Goal: Task Accomplishment & Management: Complete application form

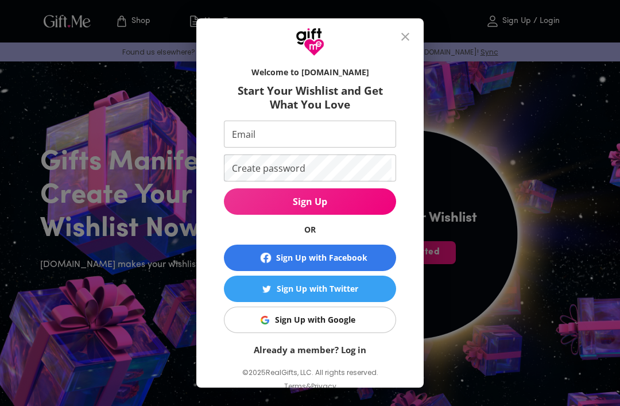
click at [366, 256] on div "Sign Up with Facebook" at bounding box center [321, 258] width 91 height 13
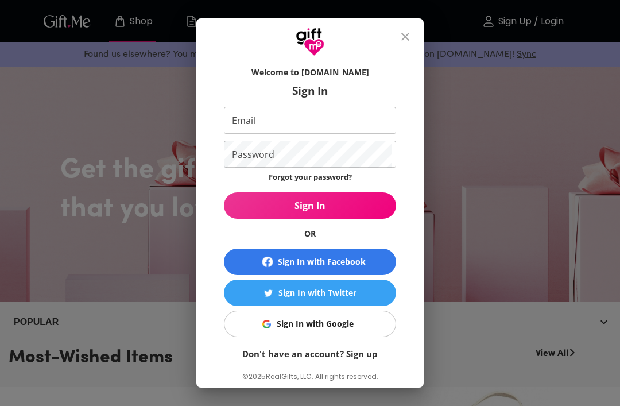
click at [368, 255] on span "Sign In with Facebook" at bounding box center [310, 262] width 163 height 14
click at [367, 258] on span "Sign In with Facebook" at bounding box center [310, 262] width 163 height 14
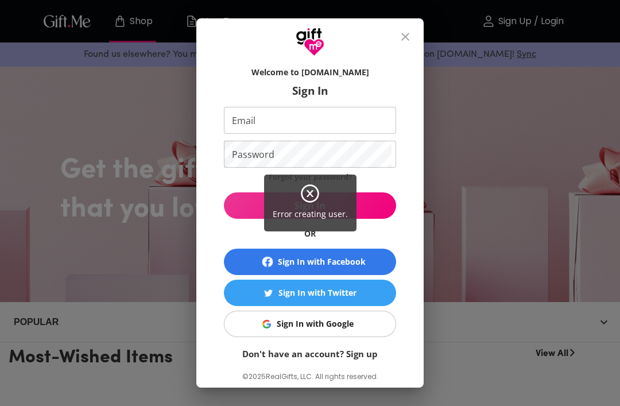
click at [335, 308] on div "Error creating user." at bounding box center [310, 203] width 620 height 406
click at [339, 318] on div "Error creating user." at bounding box center [310, 203] width 620 height 406
click at [341, 329] on div "Error creating user." at bounding box center [310, 203] width 620 height 406
click at [322, 324] on div "Error creating user." at bounding box center [310, 203] width 620 height 406
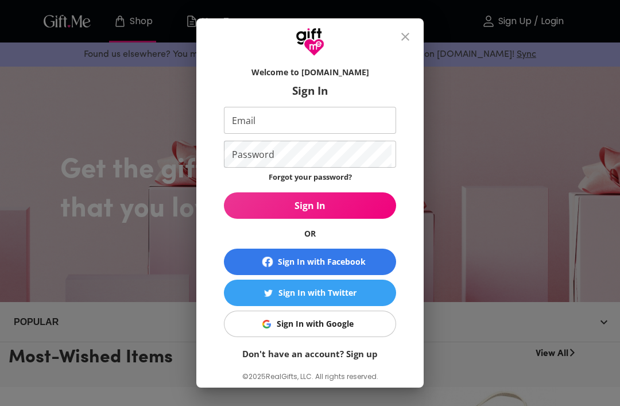
click at [366, 318] on span "Sign In with Google" at bounding box center [308, 324] width 158 height 13
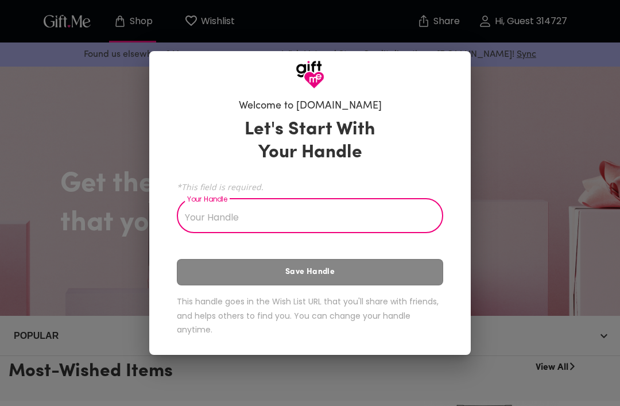
click at [415, 210] on input "Your Handle" at bounding box center [304, 217] width 254 height 32
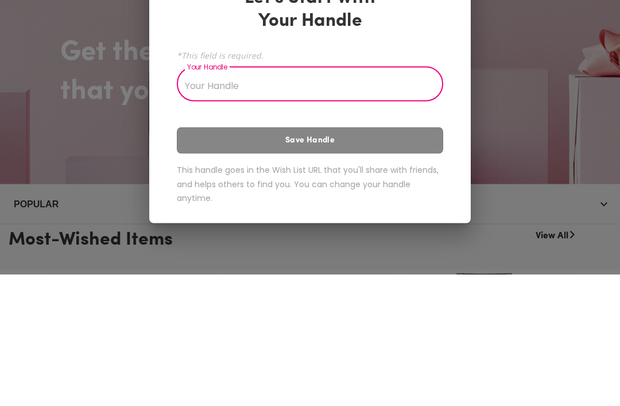
click at [542, 122] on div "Welcome to [DOMAIN_NAME] Let's Start With Your Handle *This field is required. …" at bounding box center [310, 203] width 620 height 406
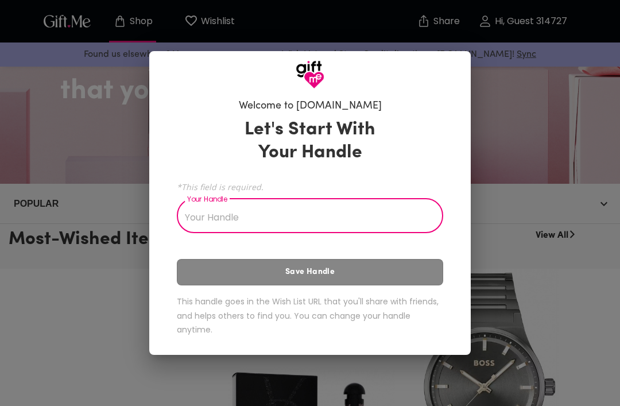
click at [542, 113] on div "Welcome to [DOMAIN_NAME] Let's Start With Your Handle *This field is required. …" at bounding box center [310, 203] width 620 height 406
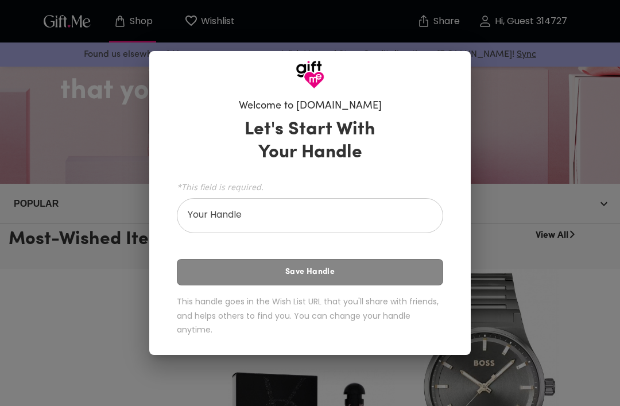
click at [507, 122] on div "Welcome to [DOMAIN_NAME] Let's Start With Your Handle *This field is required. …" at bounding box center [310, 203] width 620 height 406
click at [392, 275] on div "Let's Start With Your Handle *This field is required. Your Handle Your Handle S…" at bounding box center [310, 229] width 266 height 233
click at [395, 210] on input "Your Handle" at bounding box center [304, 217] width 254 height 32
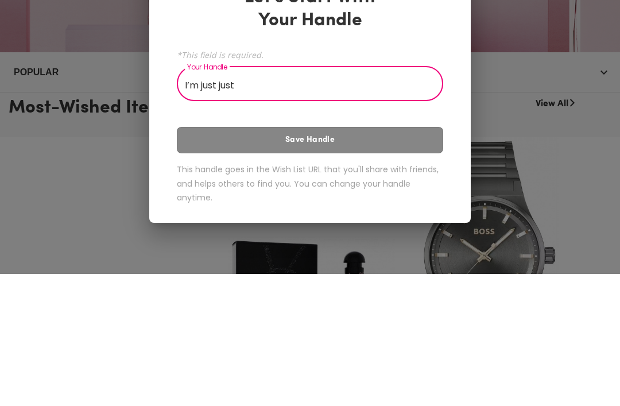
type input "I’m just just"
click at [384, 151] on div "Let's Start With Your Handle *This field is required. Your Handle I’m just just…" at bounding box center [310, 229] width 266 height 233
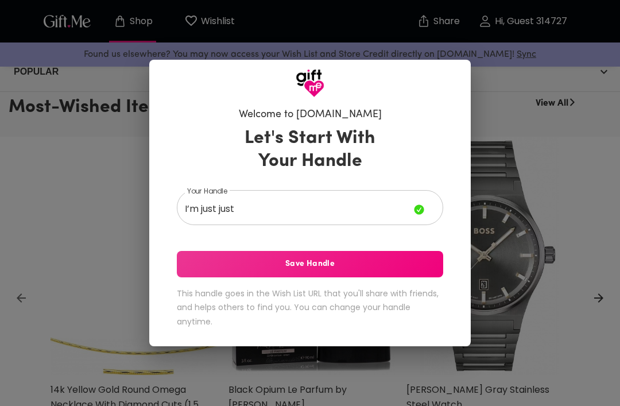
click at [399, 134] on div "Let's Start With Your Handle Your Handle I’m just just Your Handle Save Handle …" at bounding box center [310, 230] width 266 height 216
click at [381, 252] on button "Save Handle" at bounding box center [310, 264] width 266 height 26
